Goal: Task Accomplishment & Management: Use online tool/utility

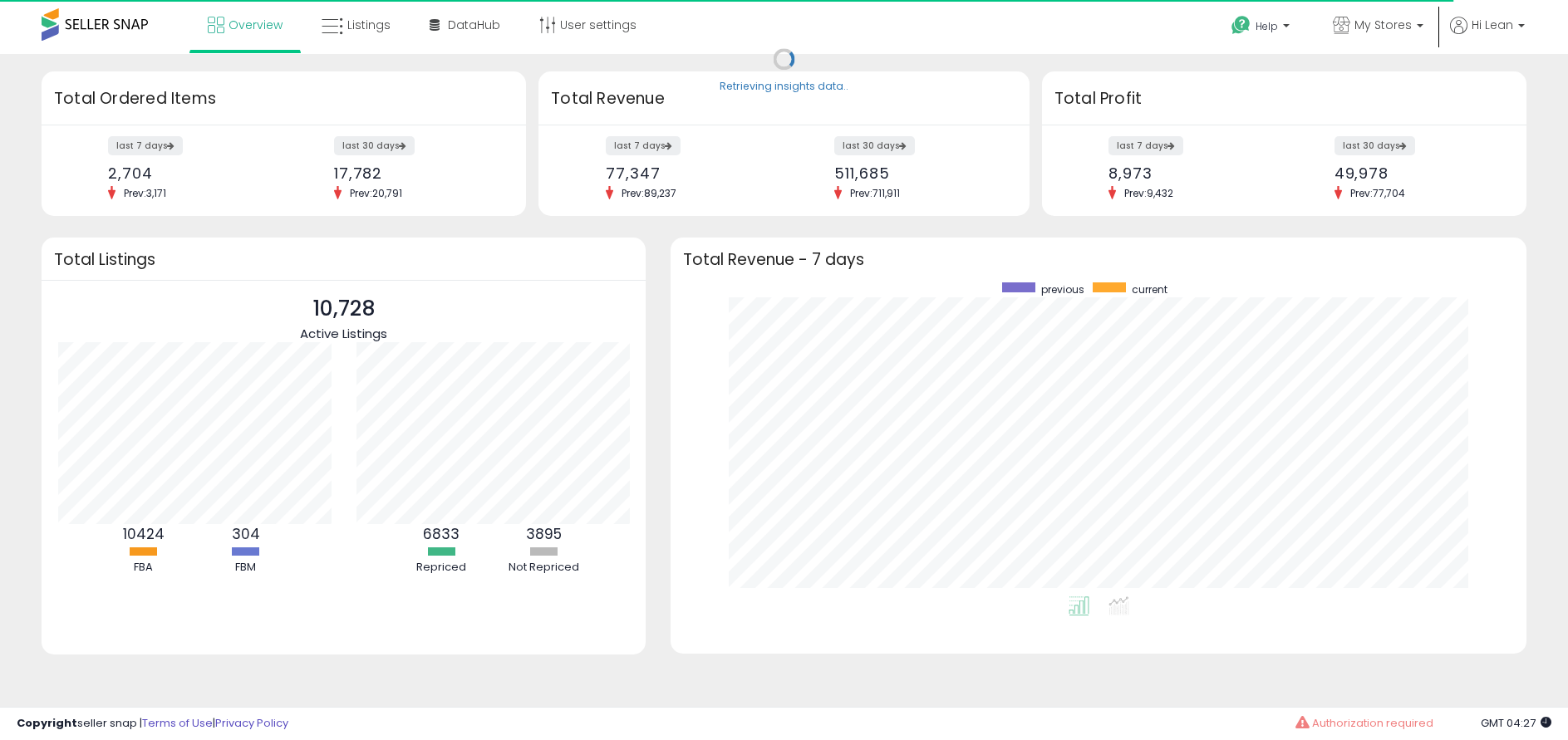
scroll to position [313, 822]
click at [379, 36] on link "Listings" at bounding box center [356, 24] width 93 height 49
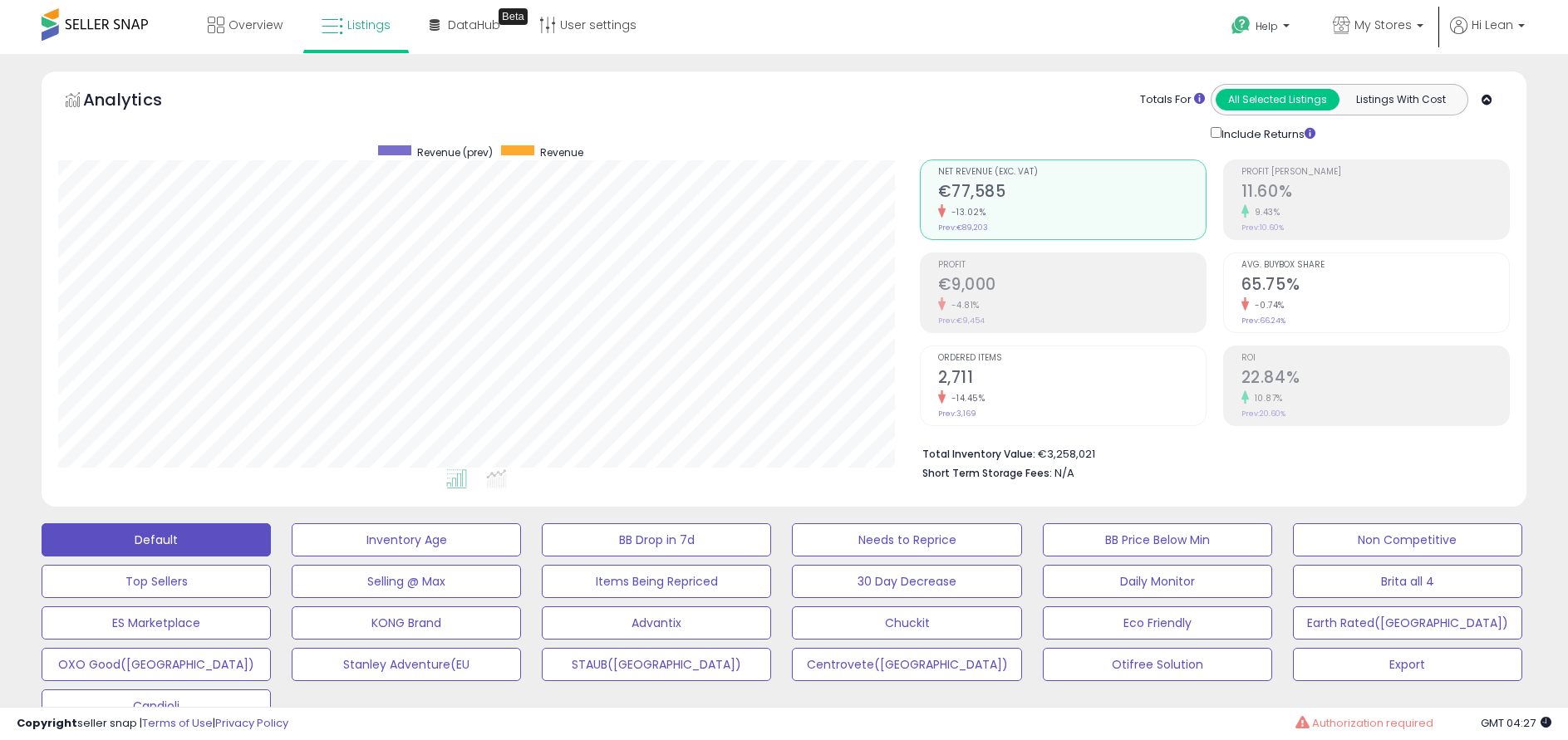
scroll to position [340, 861]
click at [1398, 30] on span "My Stores" at bounding box center [1383, 24] width 58 height 16
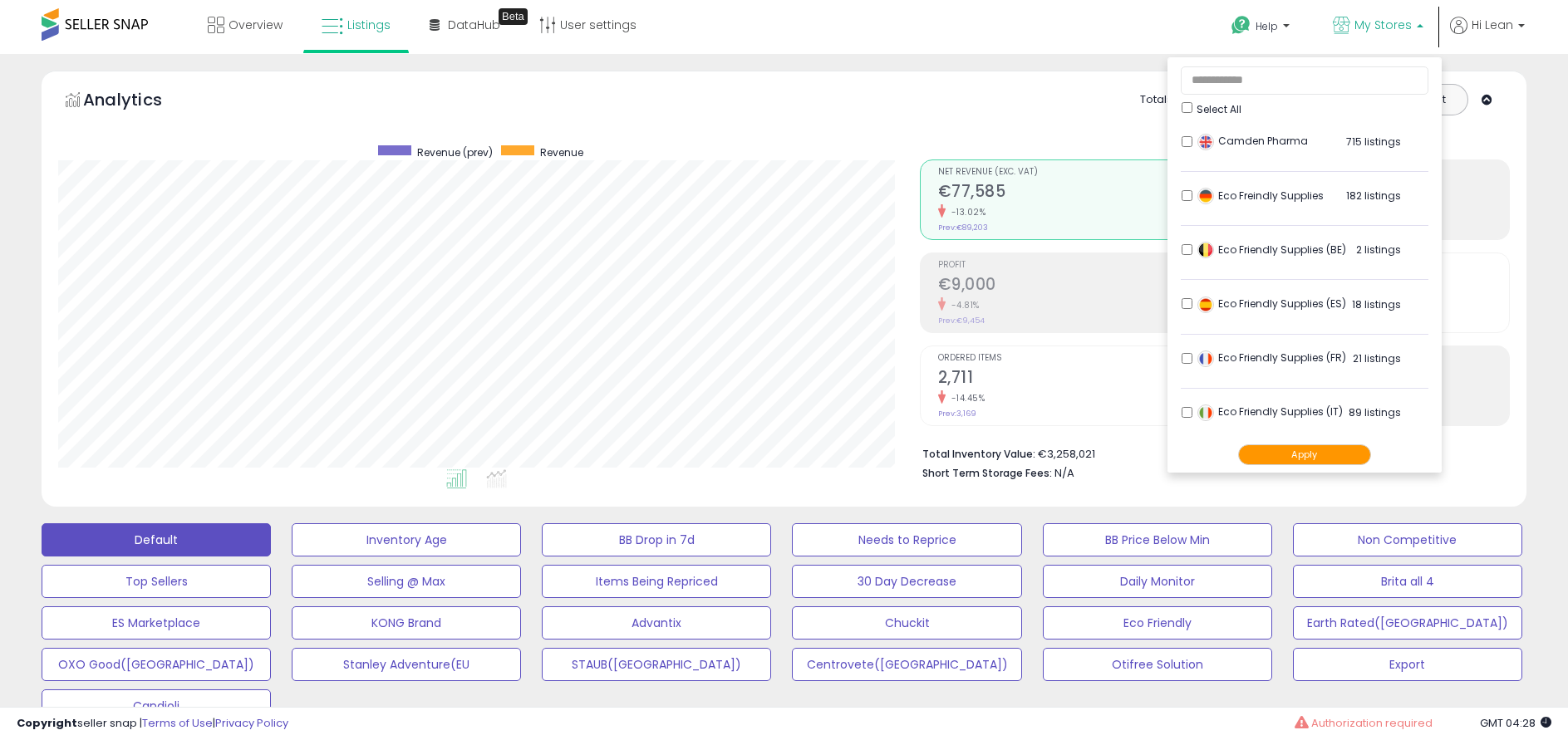
scroll to position [415, 0]
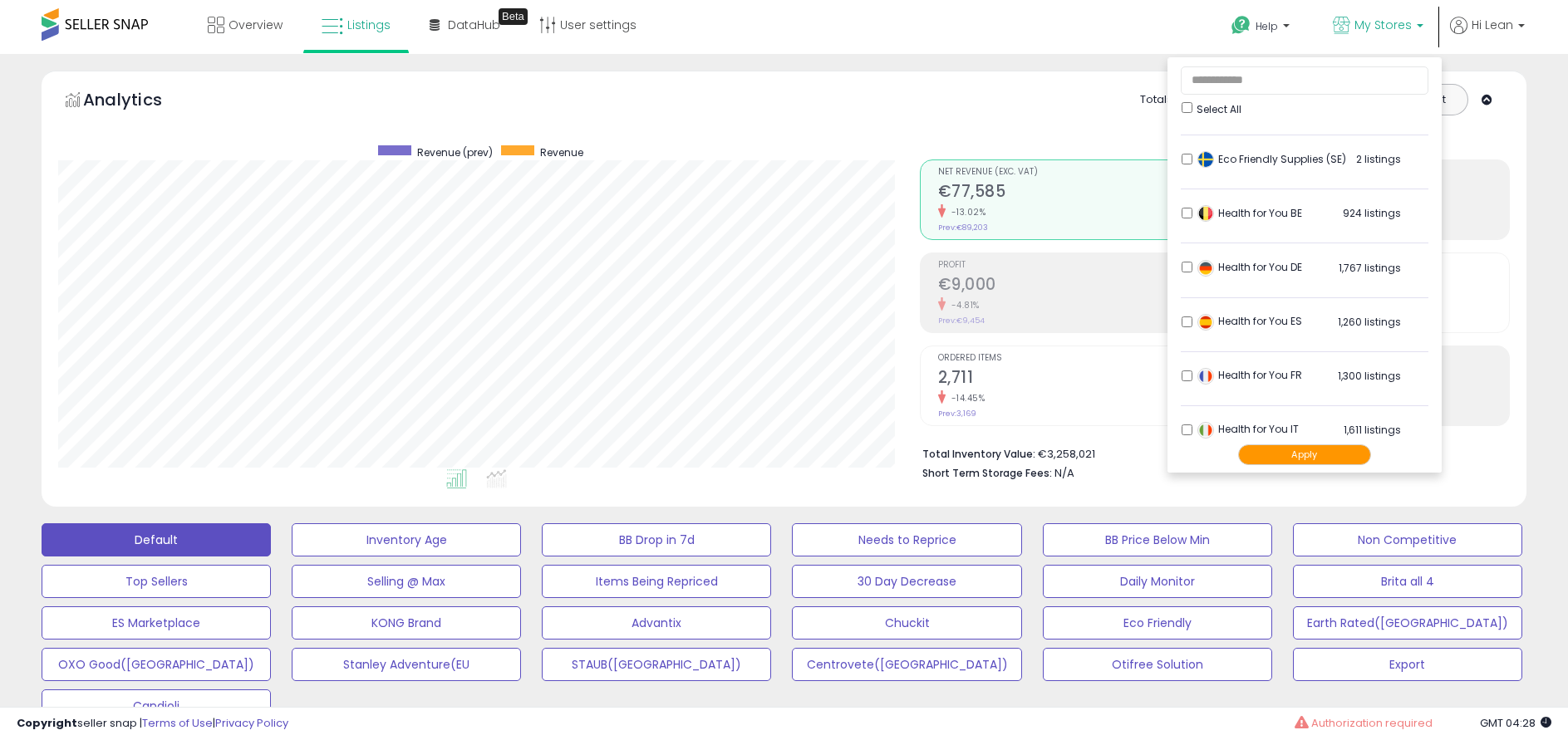
click at [1535, 242] on div "Analytics Totals For All Selected Listings Listings With Cost Include Returns" at bounding box center [784, 293] width 1510 height 445
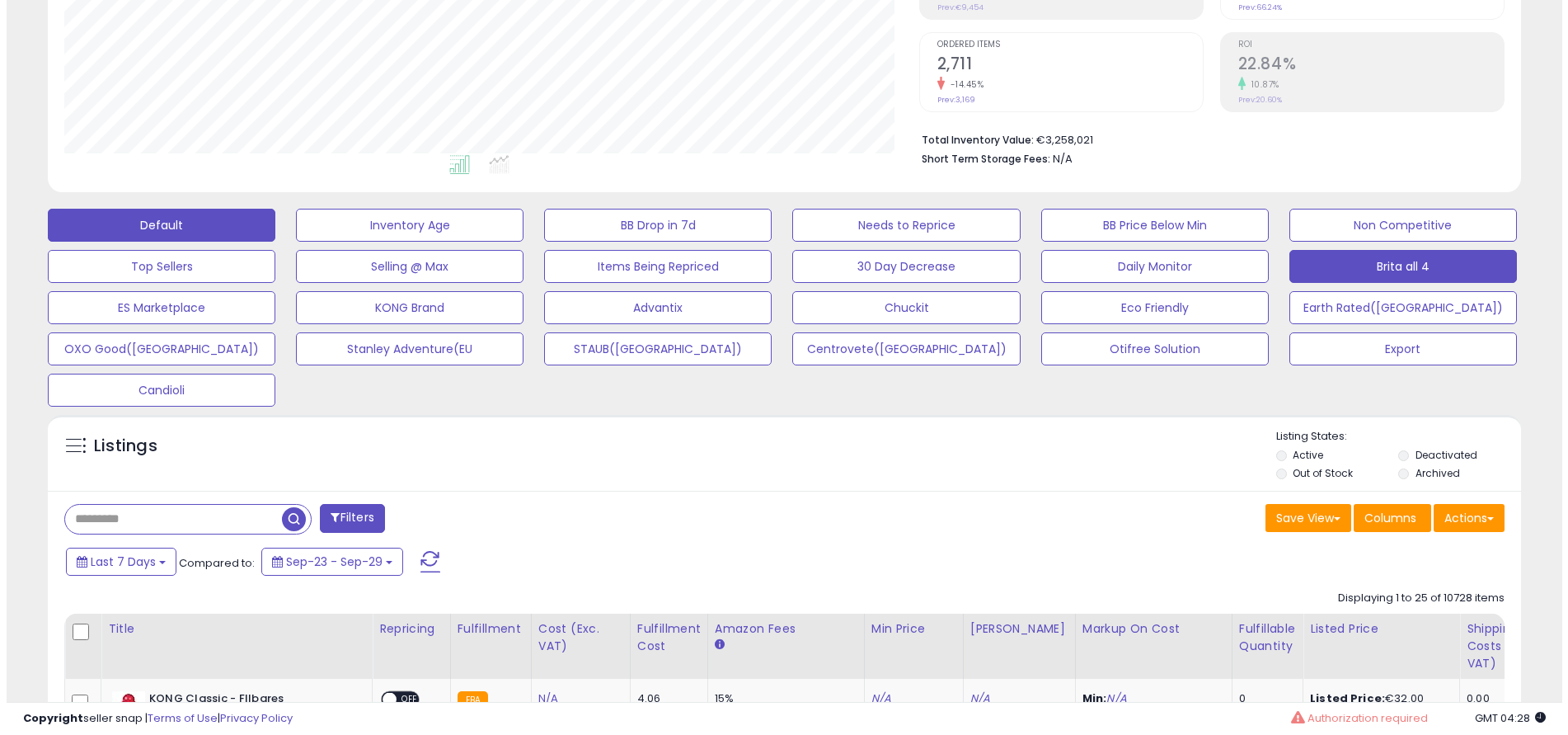
scroll to position [330, 0]
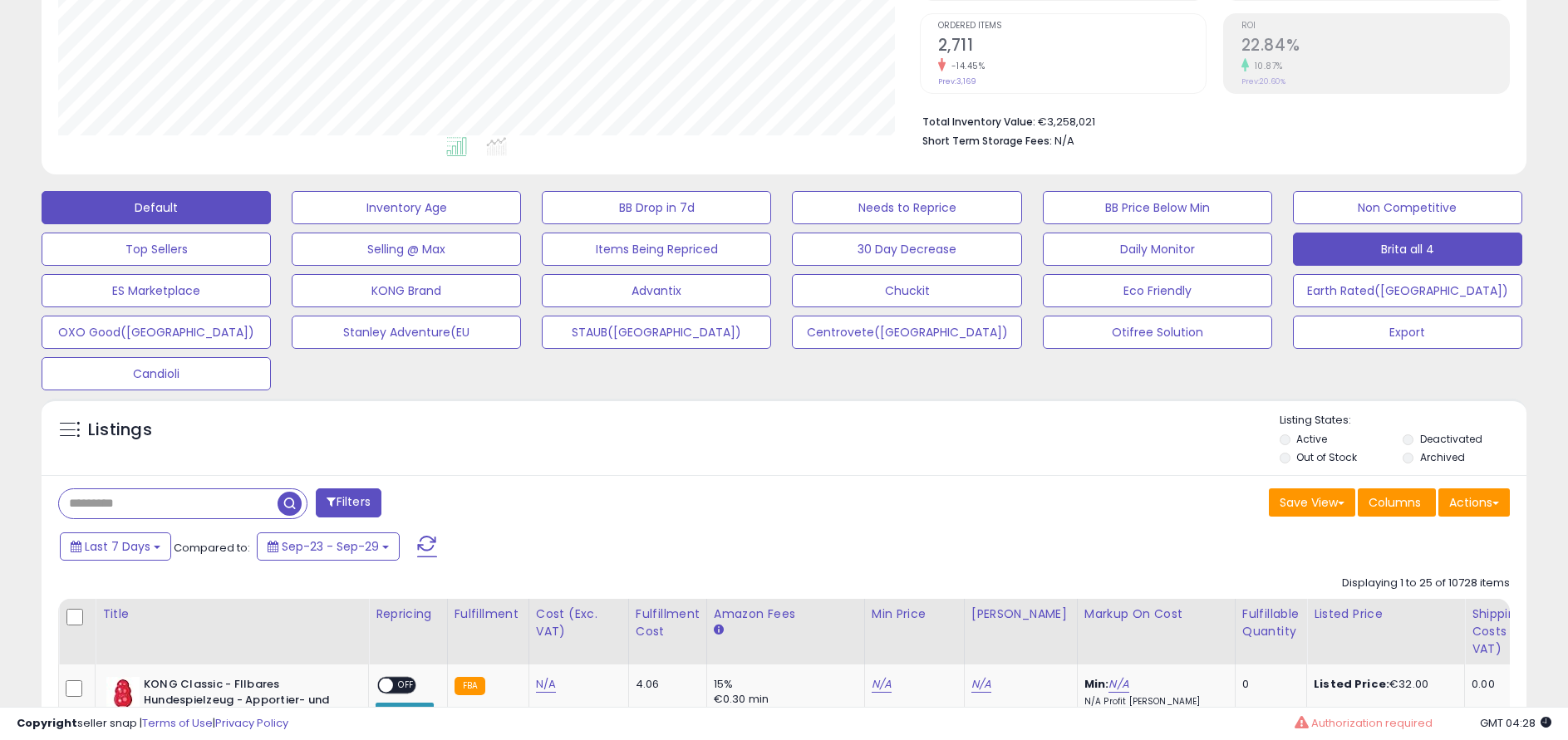
click at [1440, 250] on button "Brita all 4" at bounding box center [1407, 249] width 229 height 33
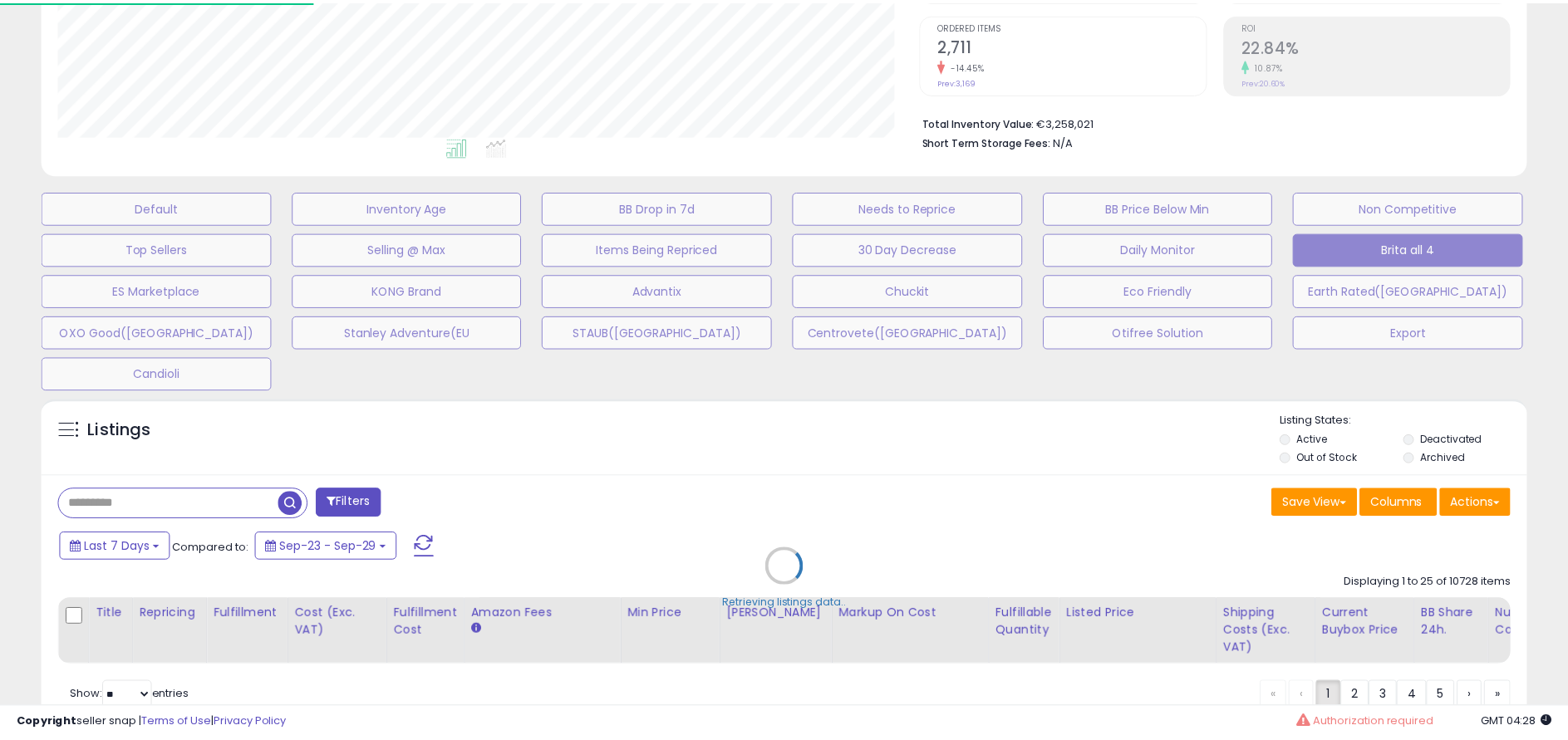
scroll to position [340, 869]
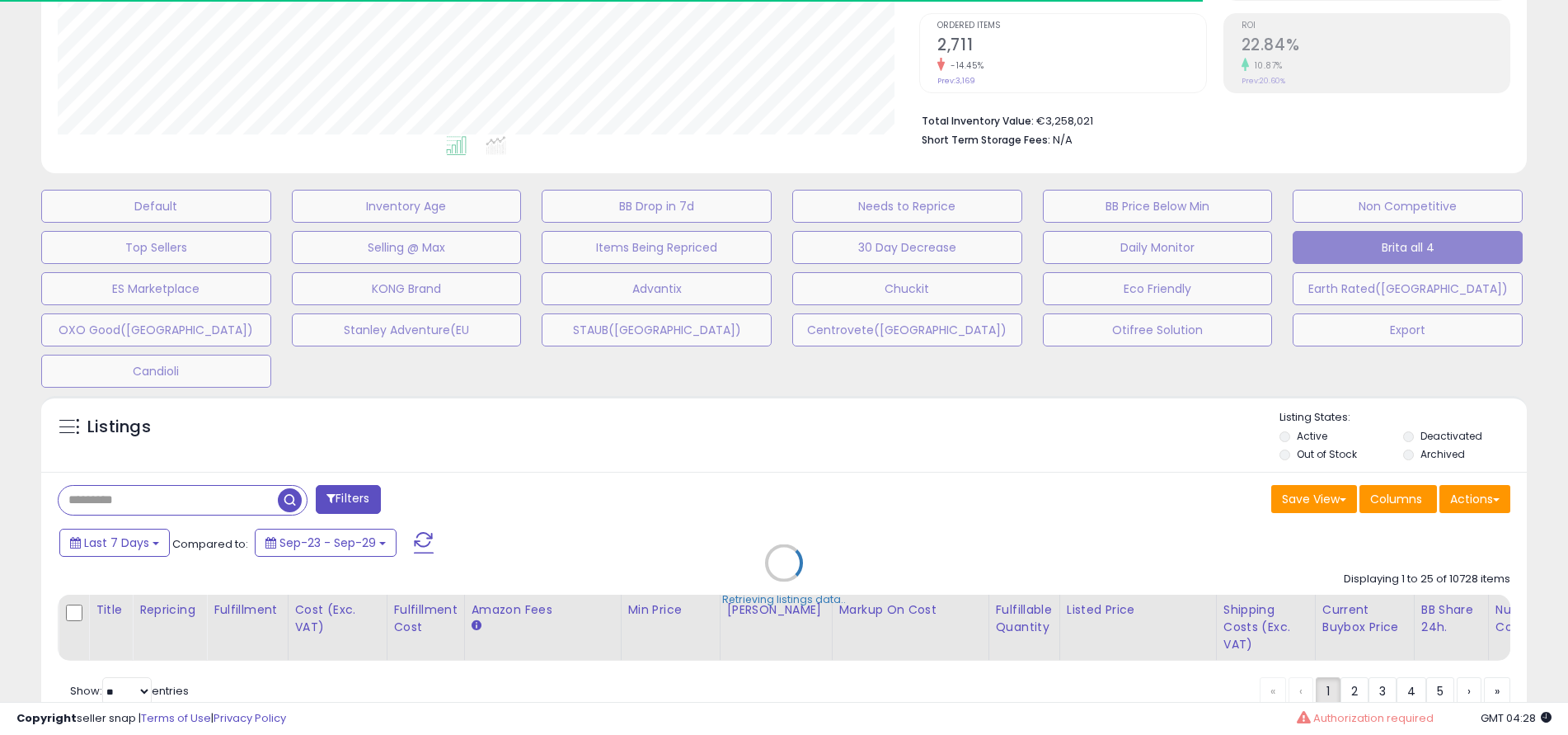
type input "*****"
select select "**"
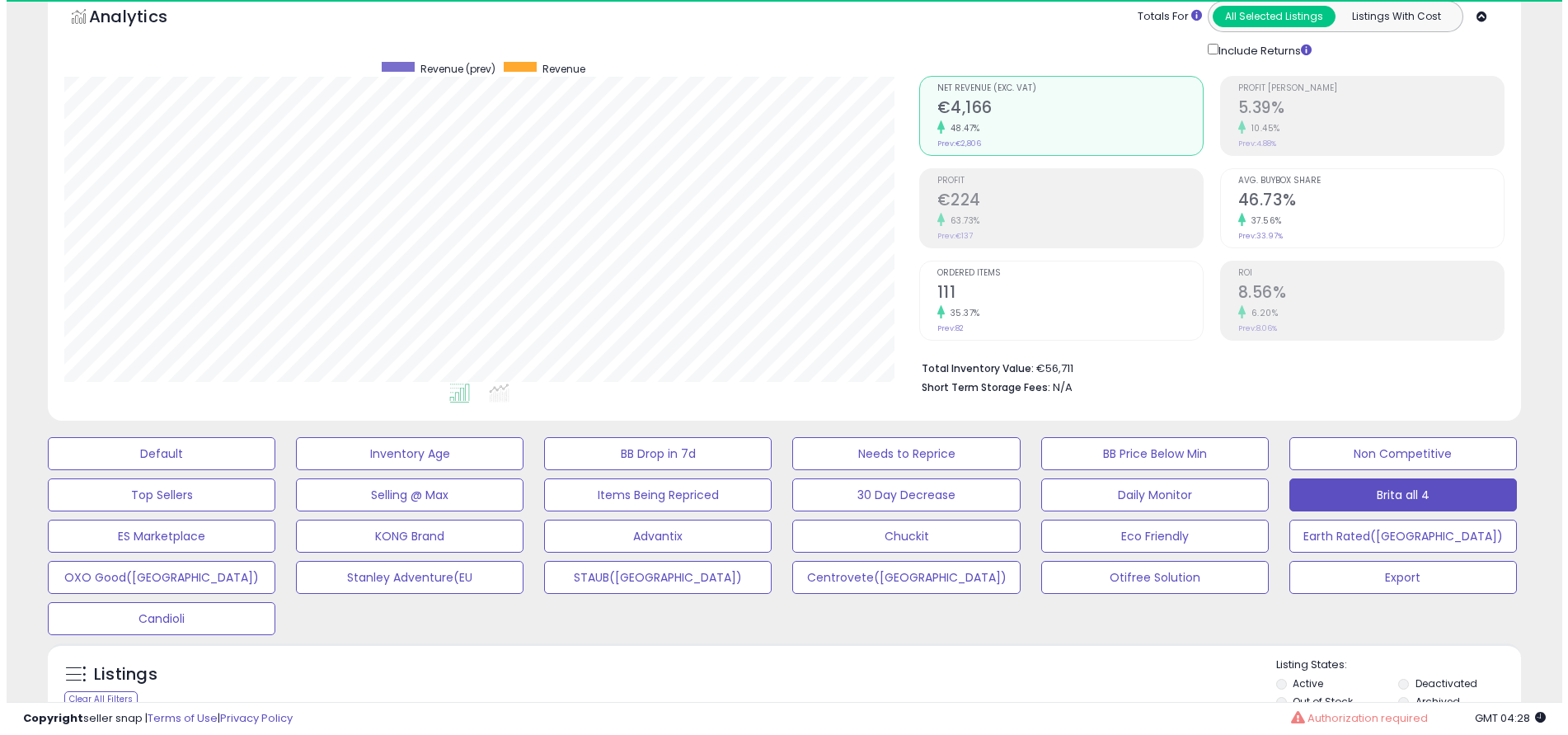
scroll to position [338, 854]
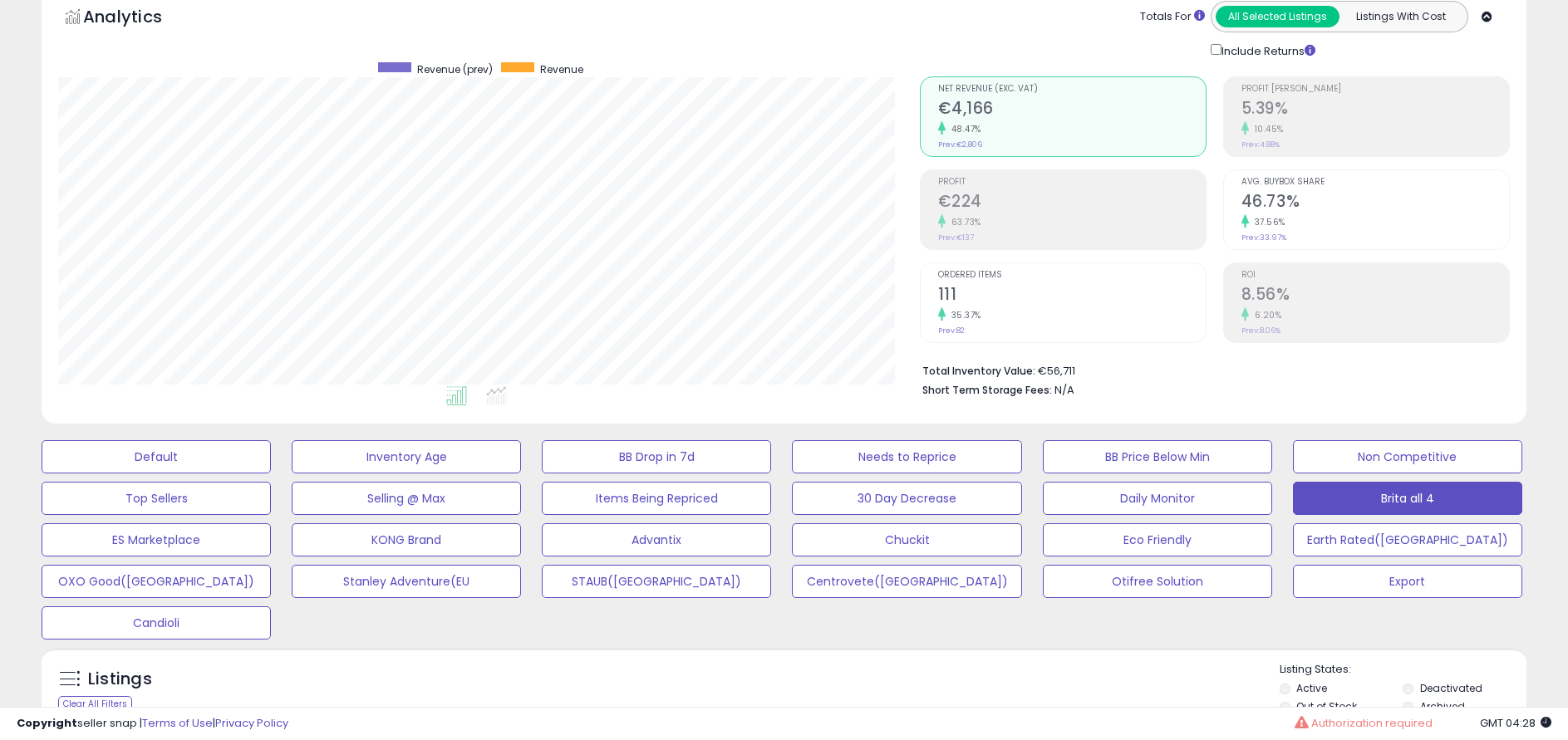
click at [1012, 297] on h2 "111" at bounding box center [1072, 295] width 268 height 22
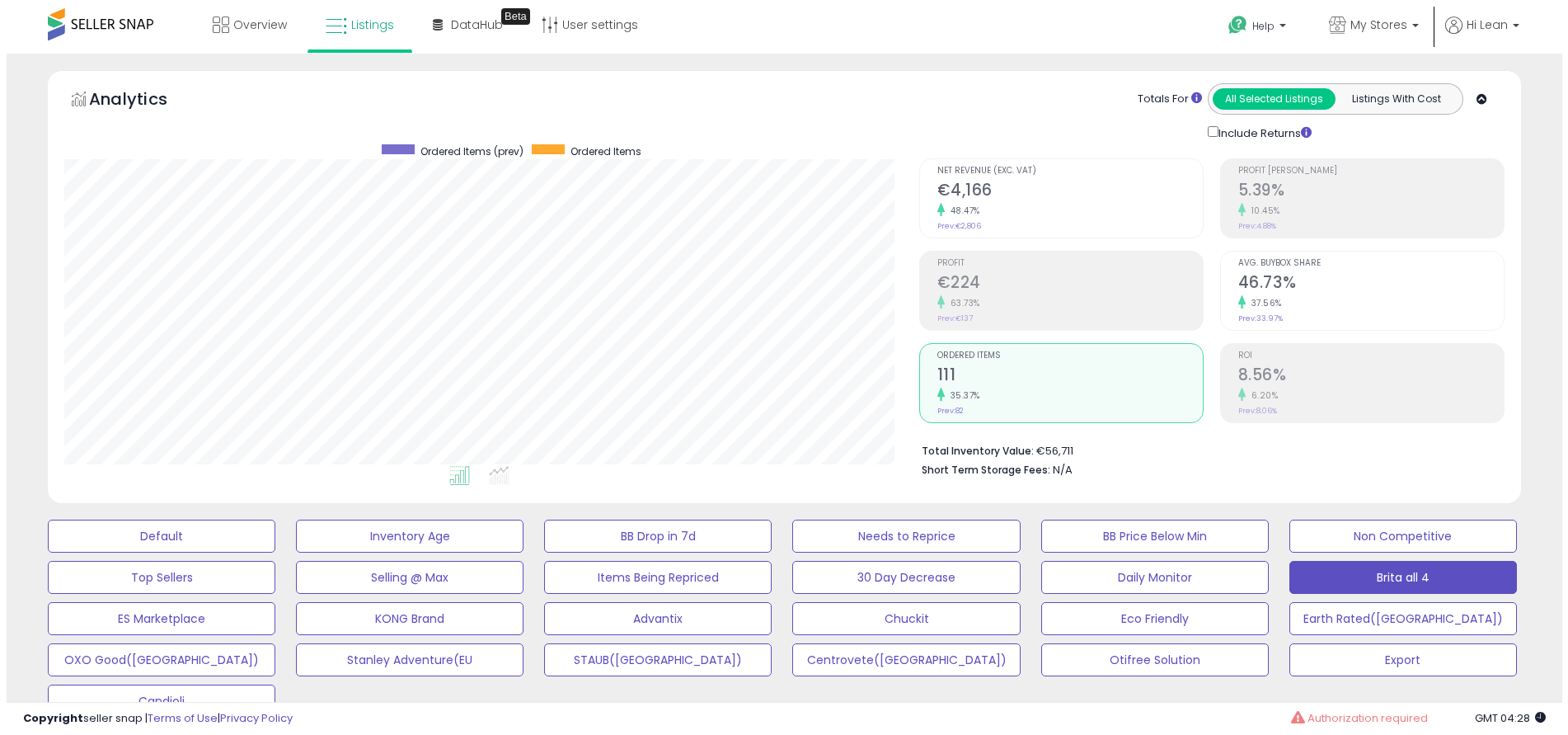
scroll to position [247, 0]
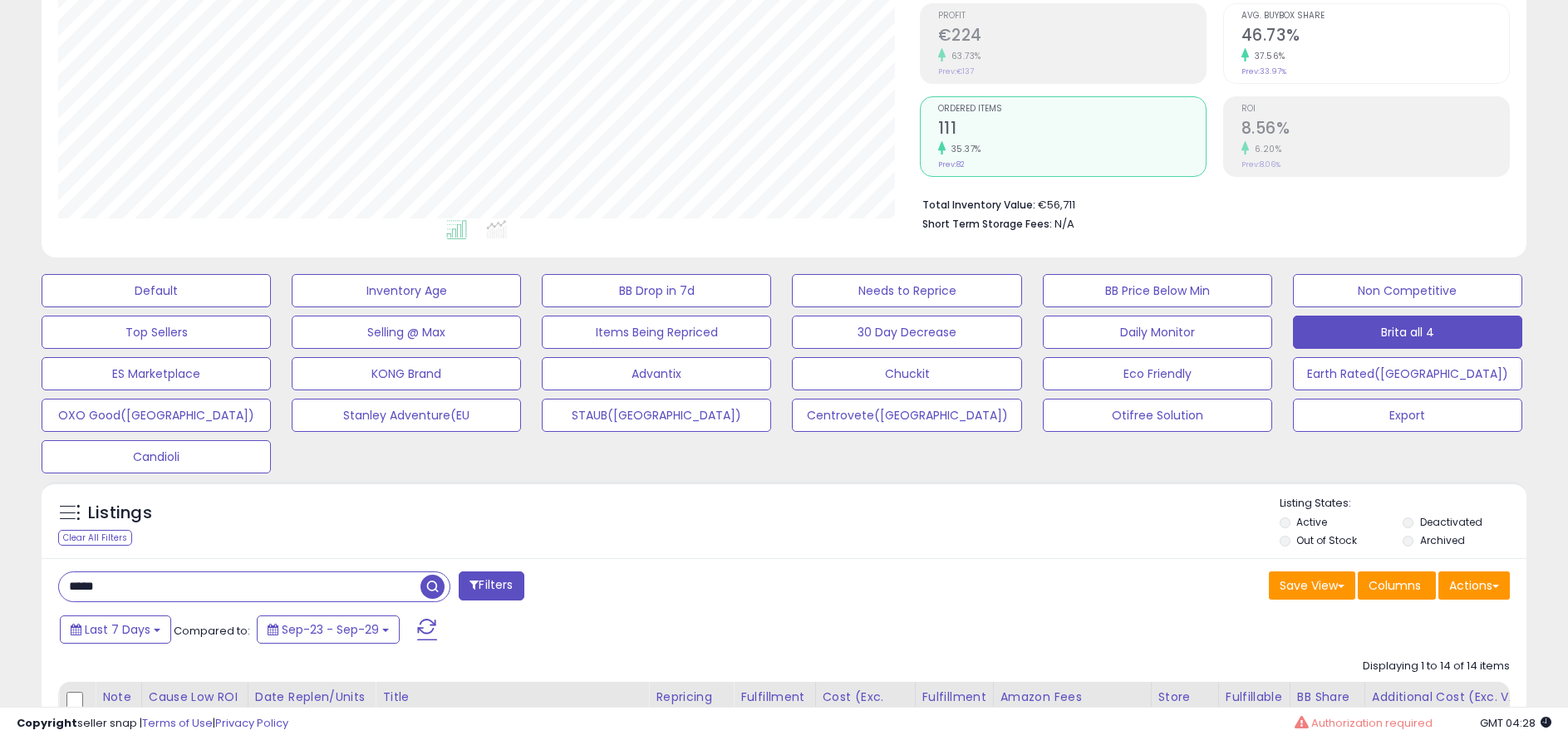
drag, startPoint x: 162, startPoint y: 588, endPoint x: -1, endPoint y: 580, distance: 163.2
click at [0, 490] on html "Unable to login Retrieving listings data.. has not yet accepted the Terms of Us…" at bounding box center [784, 121] width 1568 height 740
click at [501, 574] on button "Filters" at bounding box center [491, 586] width 65 height 29
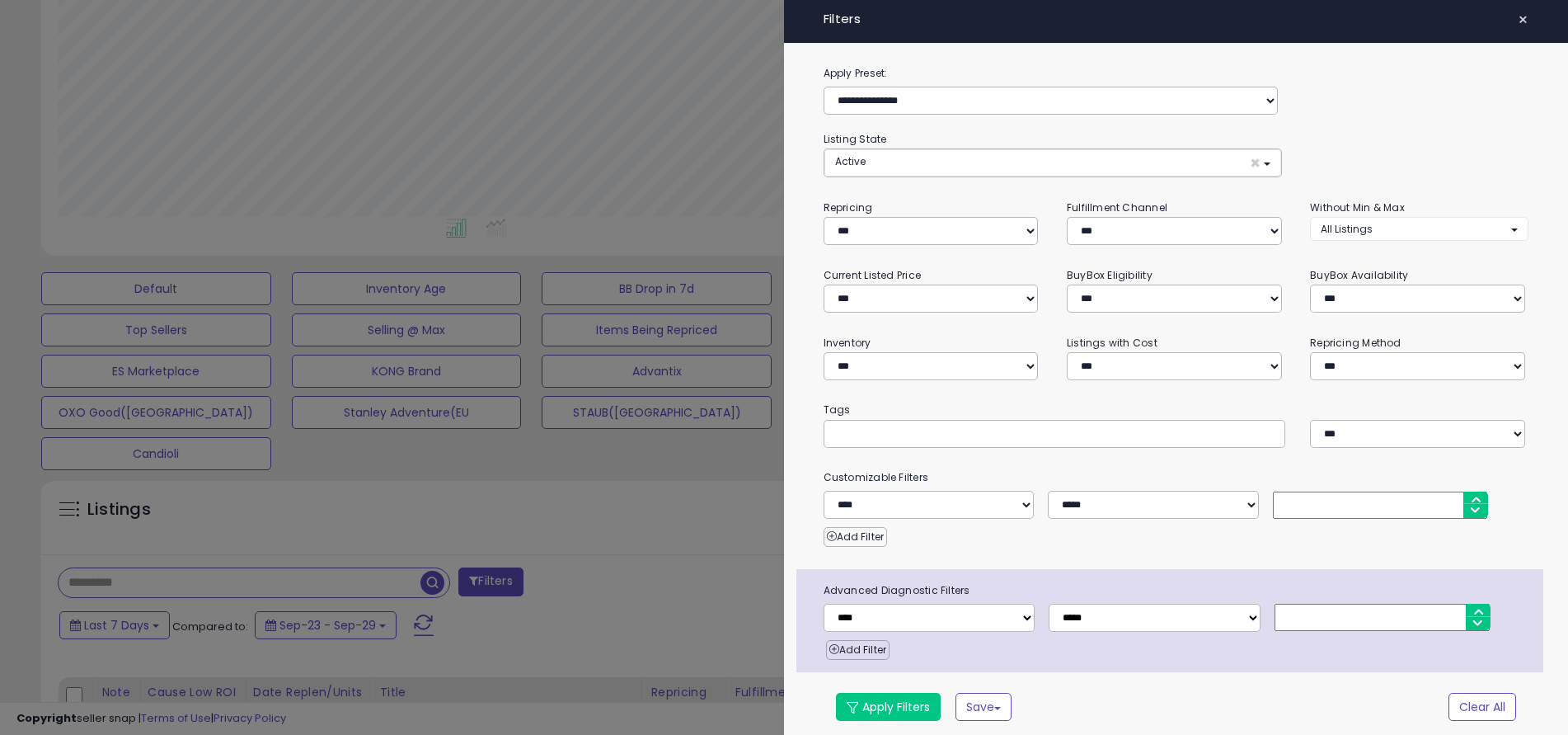
click at [928, 425] on input "text" at bounding box center [958, 433] width 247 height 16
type input "****"
click at [906, 705] on button "Apply Filters" at bounding box center [887, 706] width 104 height 28
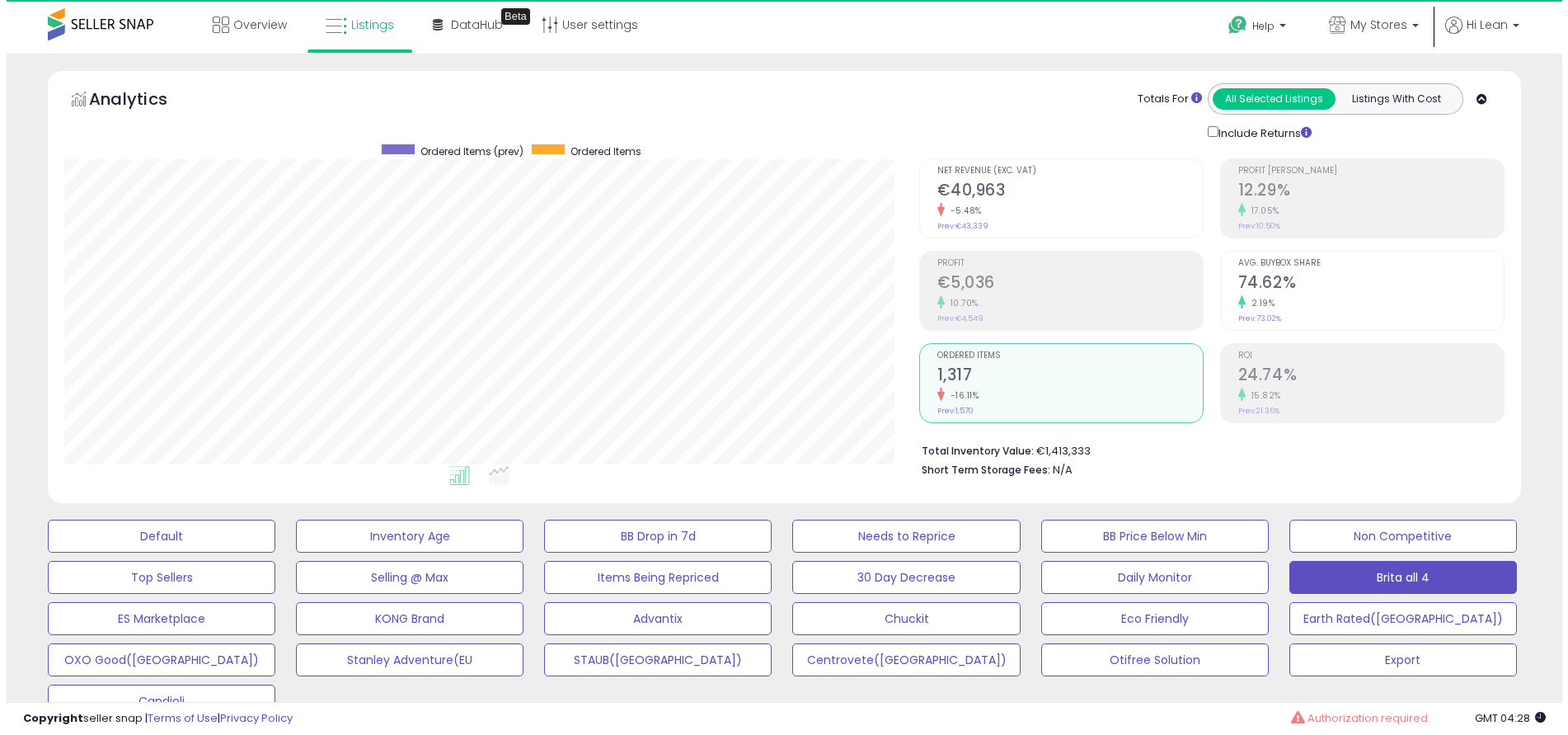
scroll to position [338, 854]
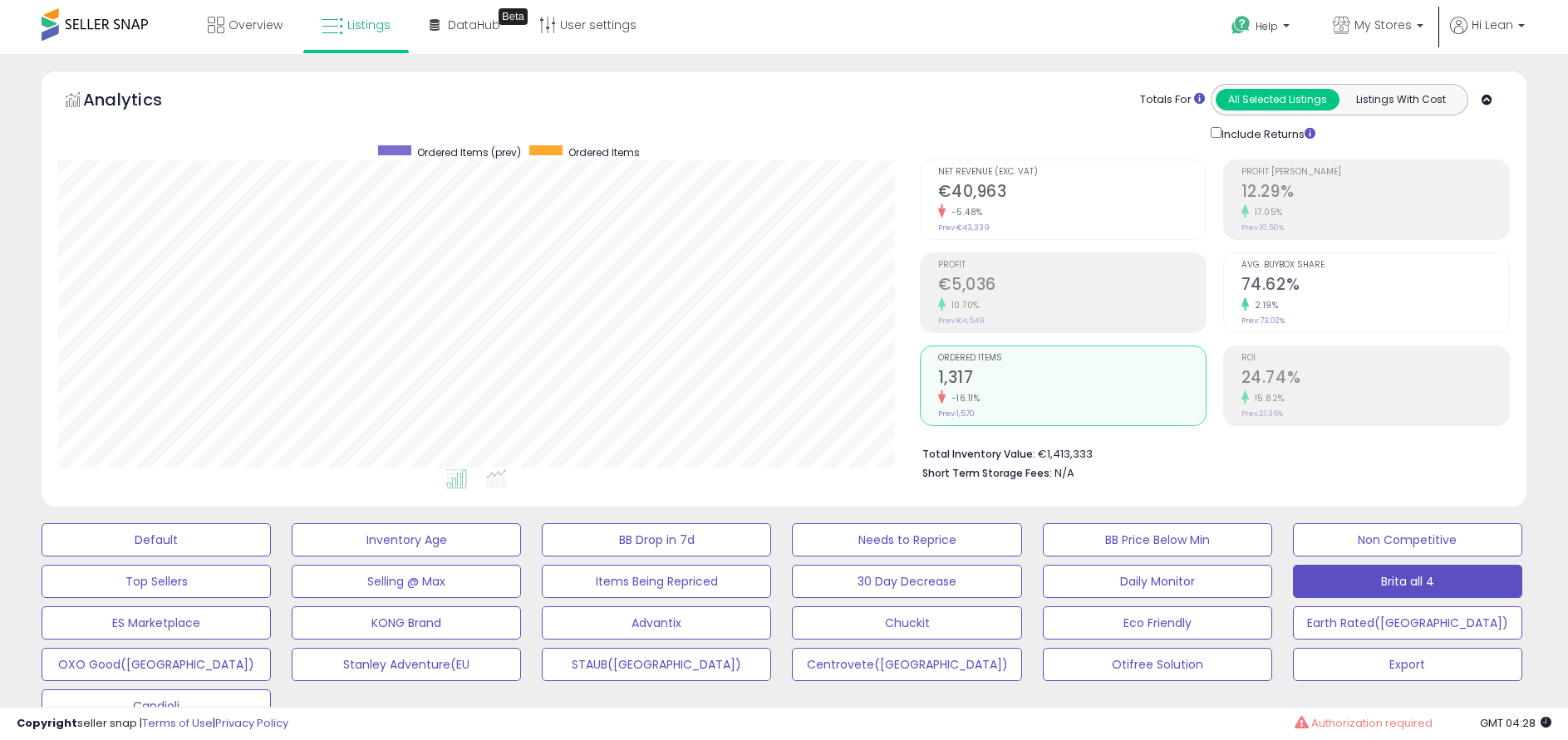
click at [987, 397] on div "-16.11%" at bounding box center [1072, 399] width 268 height 16
